Goal: Information Seeking & Learning: Understand process/instructions

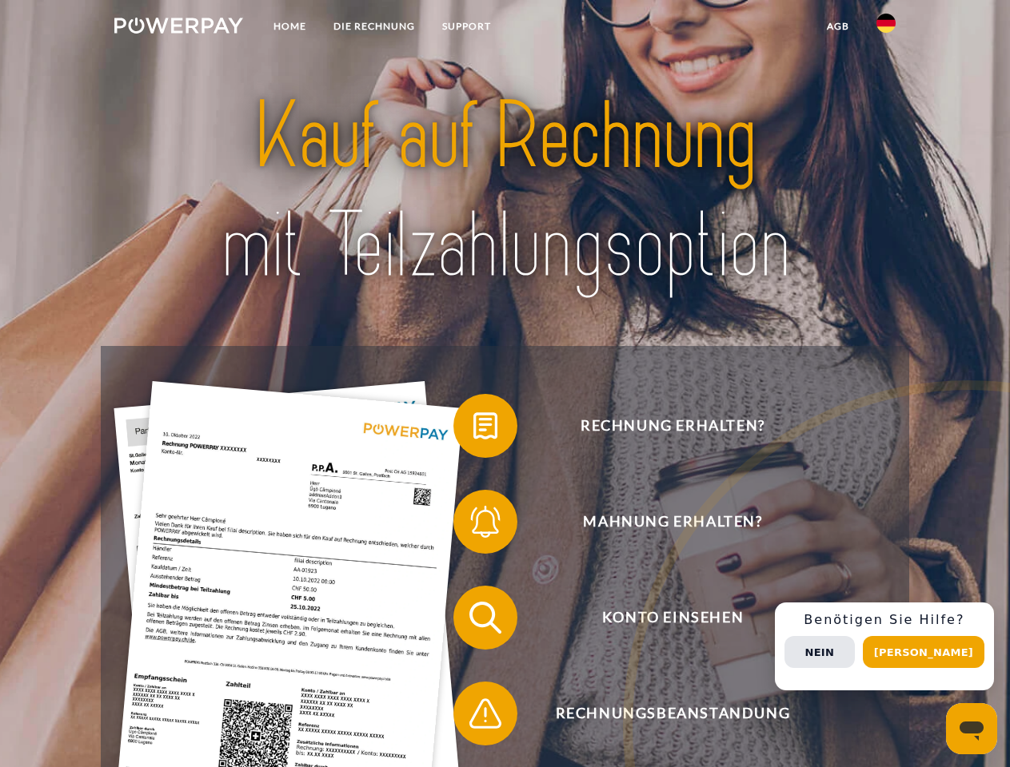
click at [178, 28] on img at bounding box center [178, 26] width 129 height 16
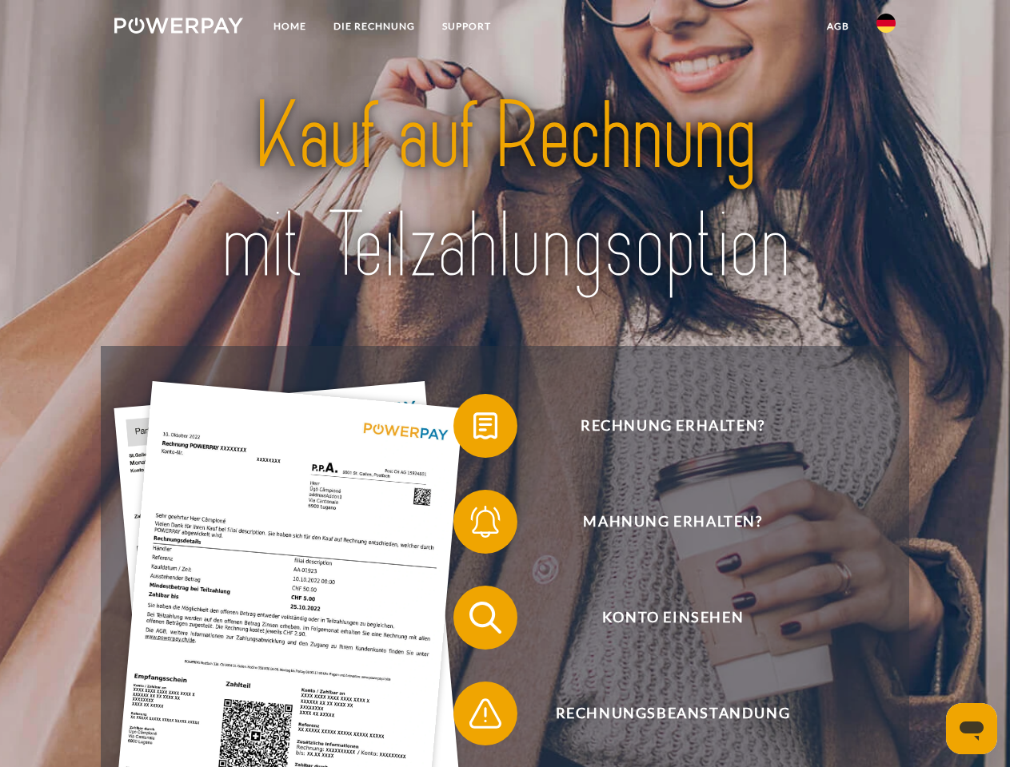
click at [886, 28] on img at bounding box center [885, 23] width 19 height 19
click at [837, 26] on link "agb" at bounding box center [838, 26] width 50 height 29
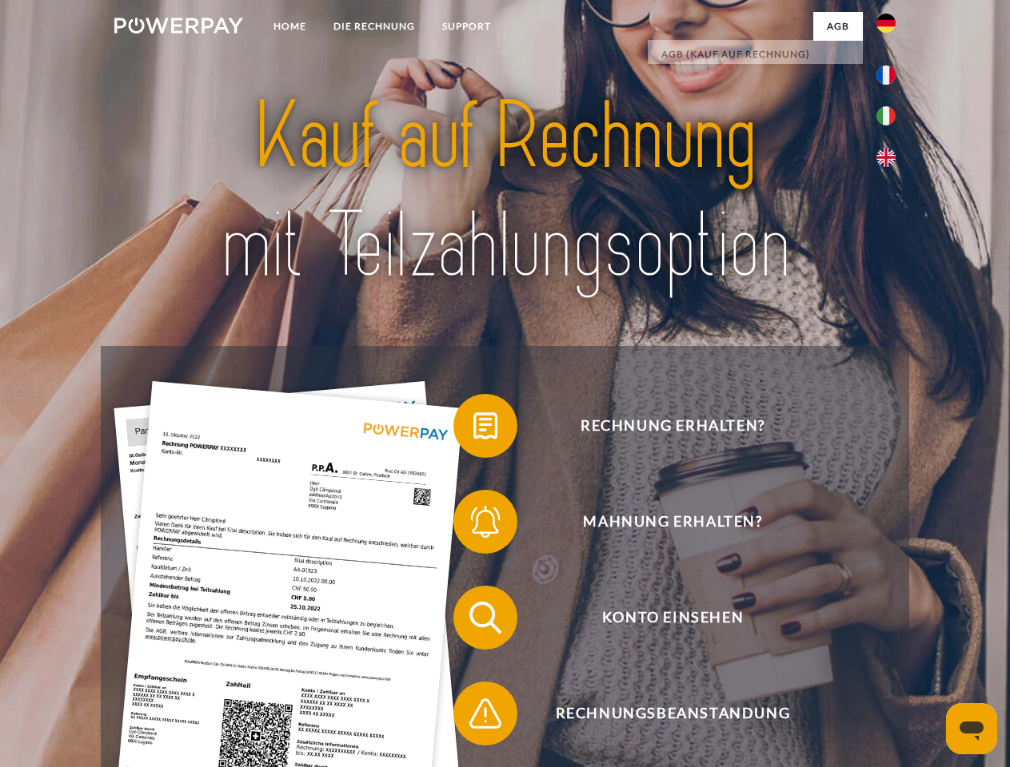
click at [473, 429] on span at bounding box center [461, 426] width 80 height 80
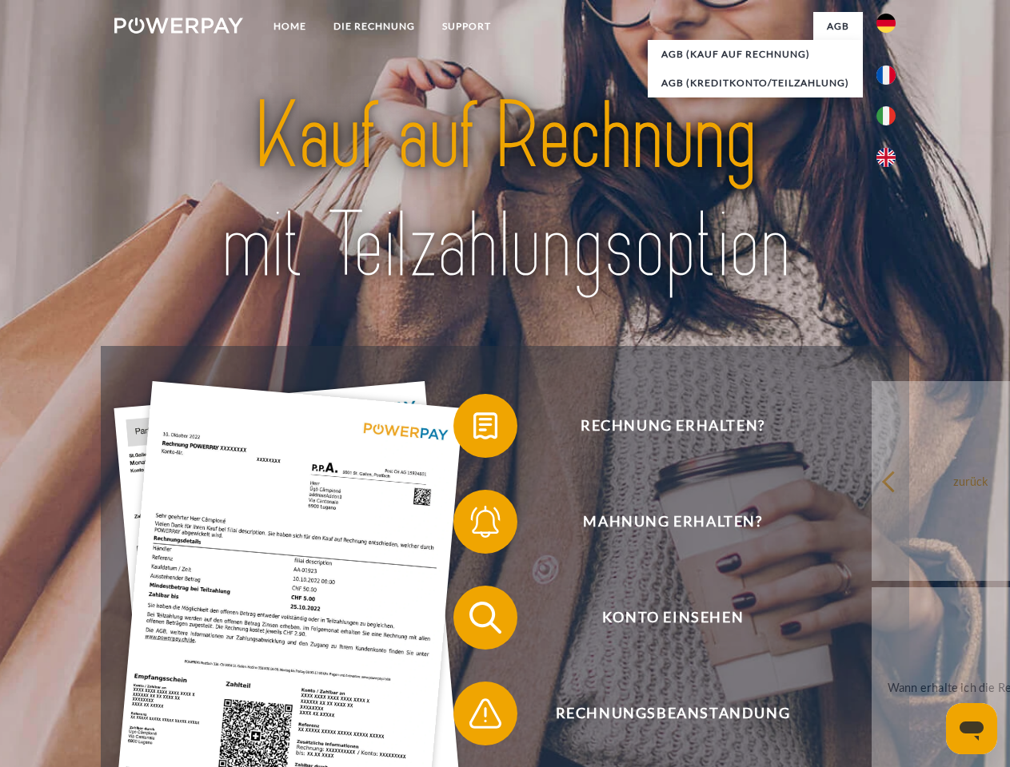
click at [473, 525] on div "Rechnung erhalten? Mahnung erhalten? Konto einsehen" at bounding box center [504, 665] width 807 height 639
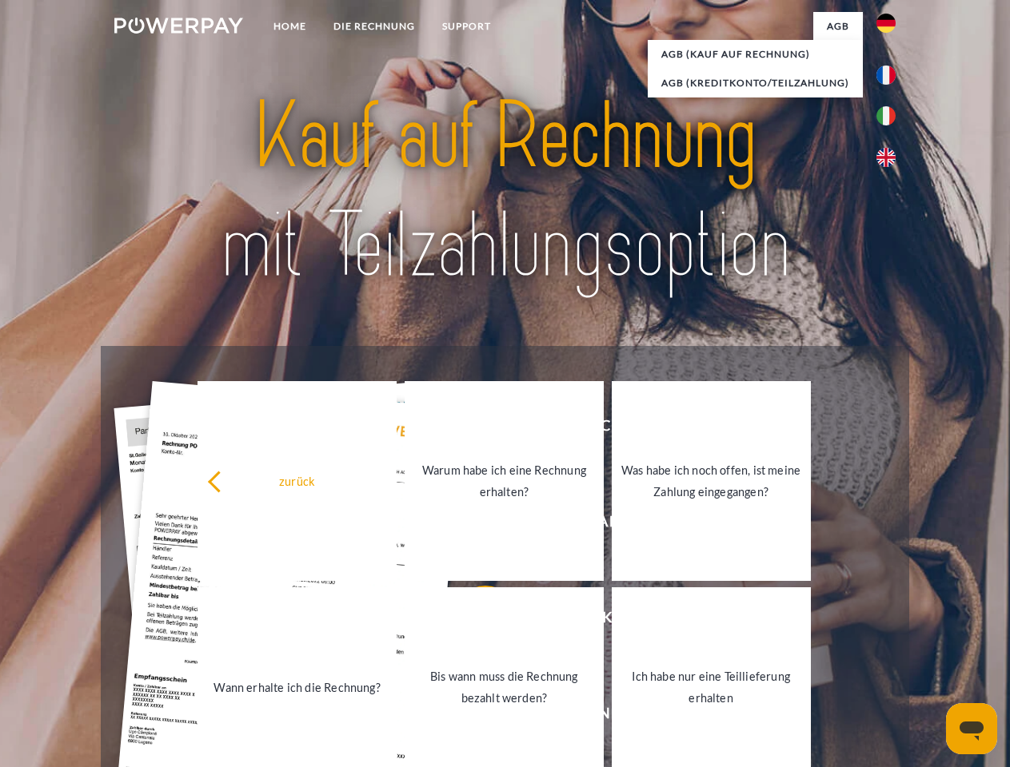
click at [473, 621] on link "Bis wann muss die Rechnung bezahlt werden?" at bounding box center [503, 687] width 199 height 200
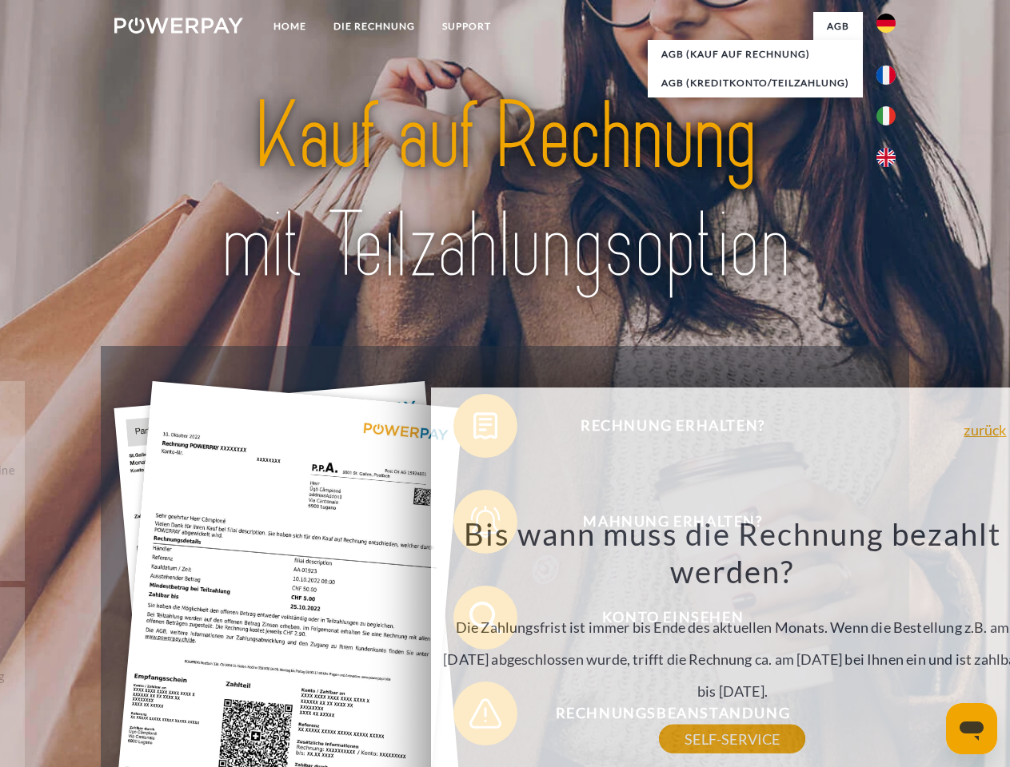
click at [473, 717] on div "Rechnung erhalten? Mahnung erhalten? Konto einsehen" at bounding box center [504, 665] width 807 height 639
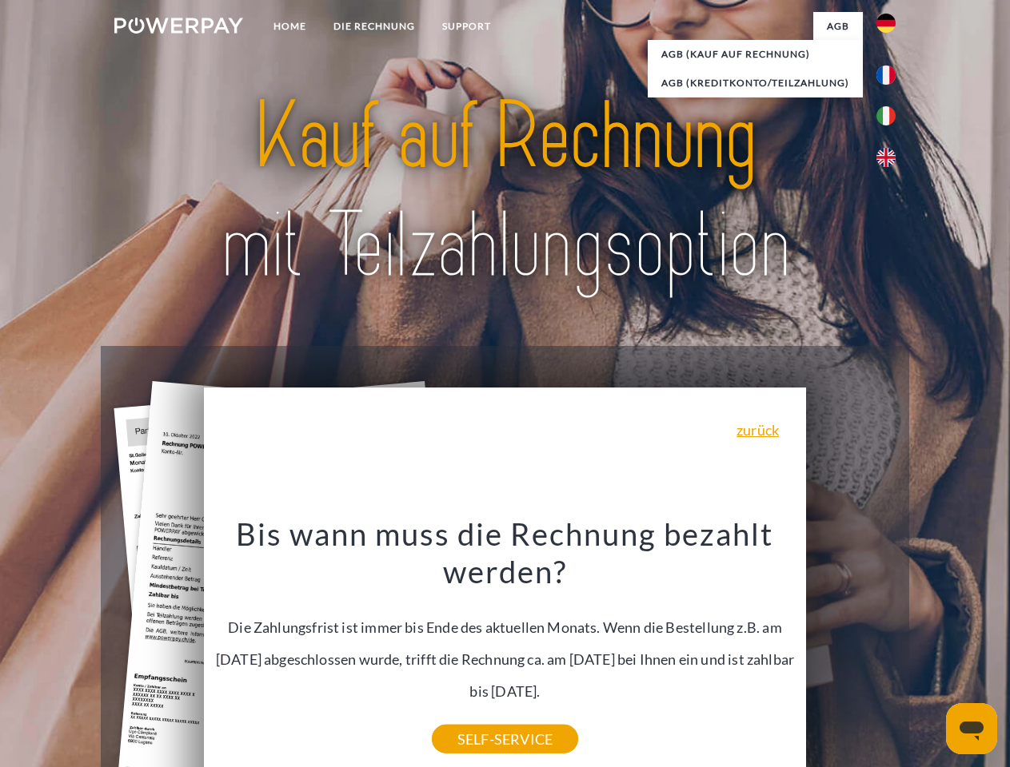
click at [890, 647] on div "Rechnung erhalten? Mahnung erhalten? Konto einsehen" at bounding box center [504, 665] width 807 height 639
click at [850, 650] on span "Konto einsehen" at bounding box center [672, 618] width 392 height 64
click at [929, 652] on header "Home DIE RECHNUNG SUPPORT" at bounding box center [505, 552] width 1010 height 1104
